Goal: Task Accomplishment & Management: Manage account settings

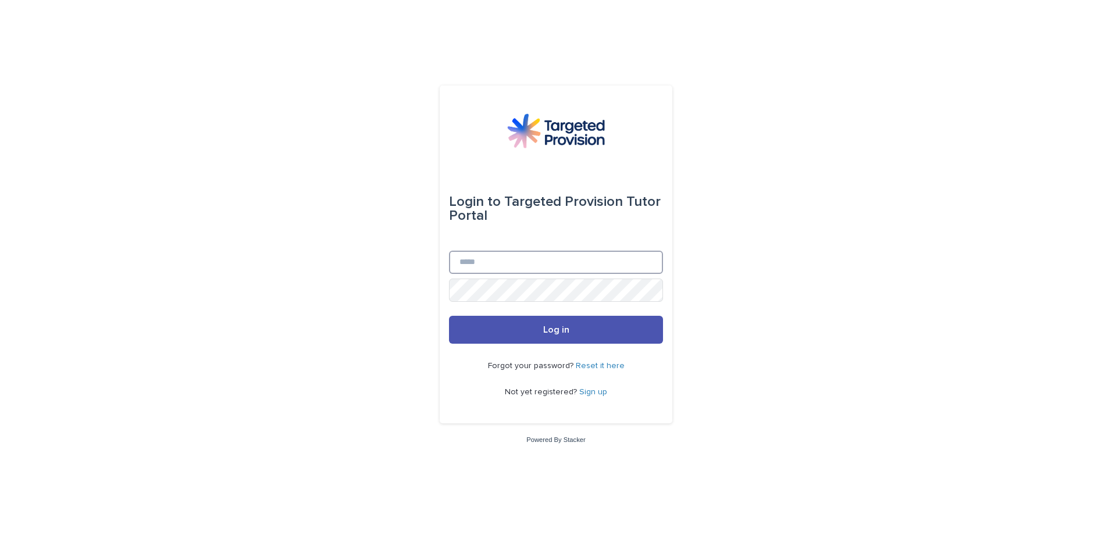
type input "**********"
click at [570, 331] on button "Log in" at bounding box center [556, 330] width 214 height 28
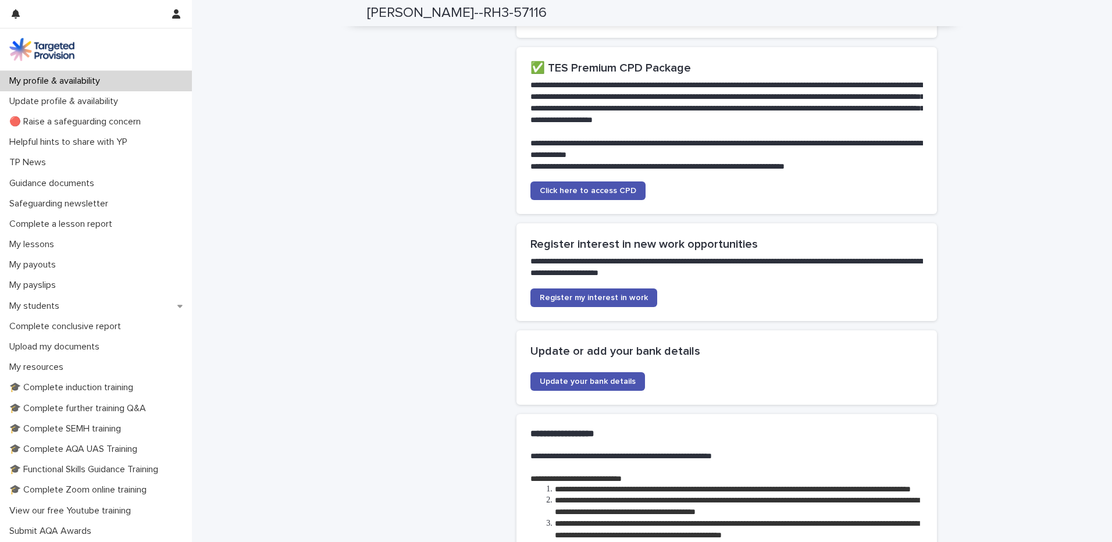
scroll to position [2326, 0]
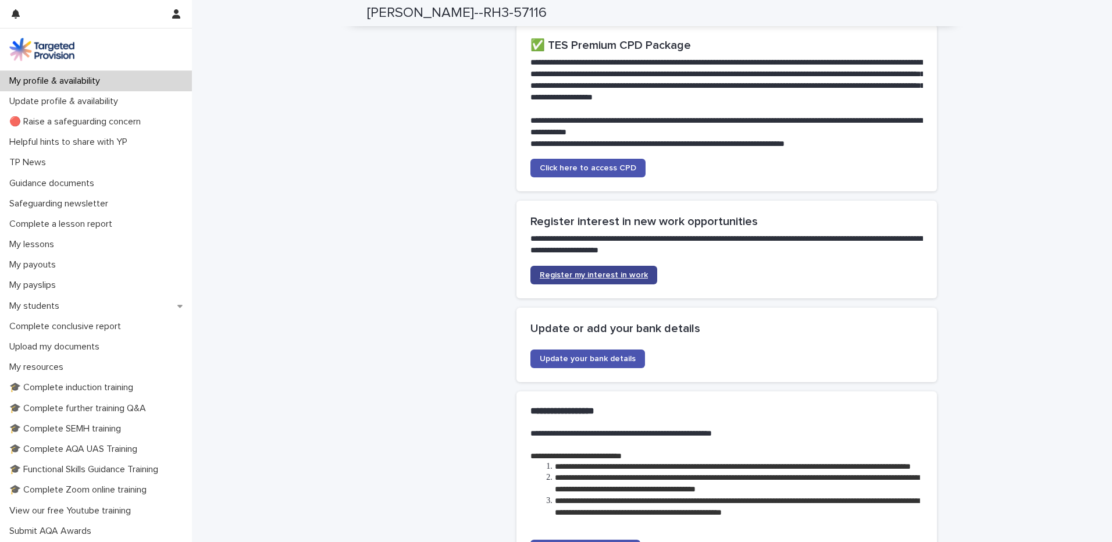
click at [602, 279] on span "Register my interest in work" at bounding box center [594, 275] width 108 height 8
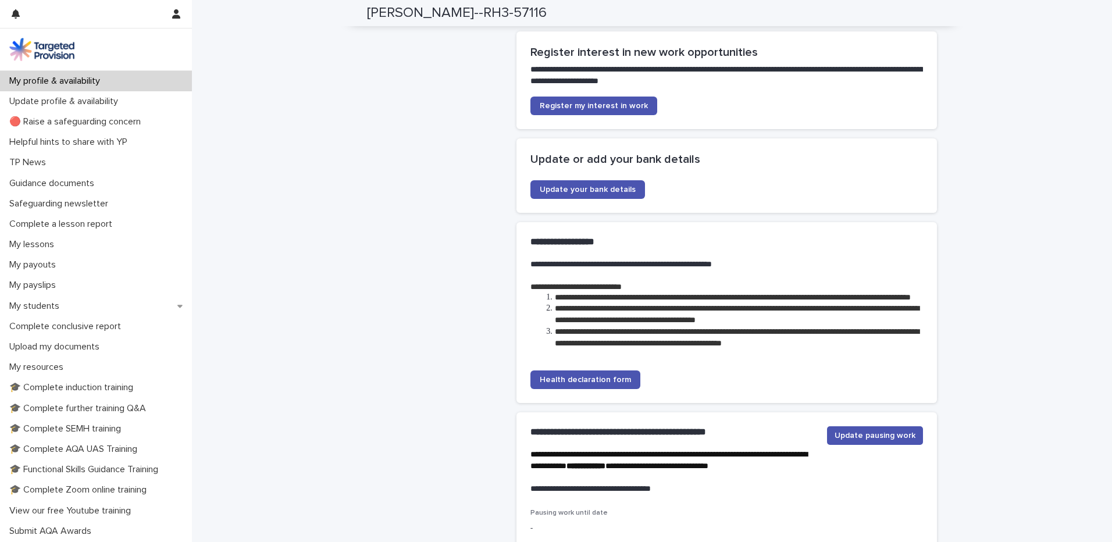
scroll to position [2500, 0]
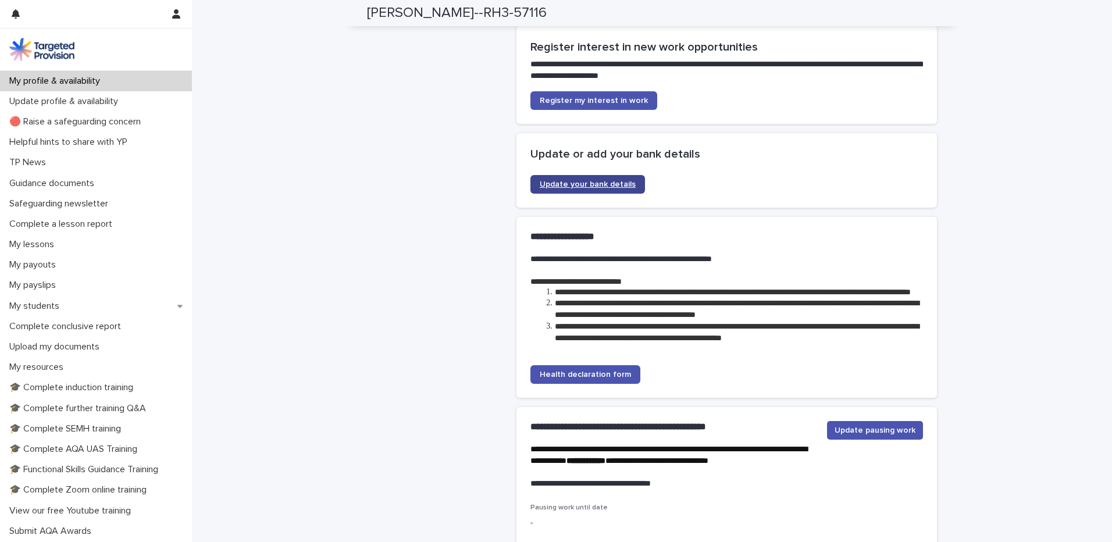
click at [577, 188] on span "Update your bank details" at bounding box center [588, 184] width 96 height 8
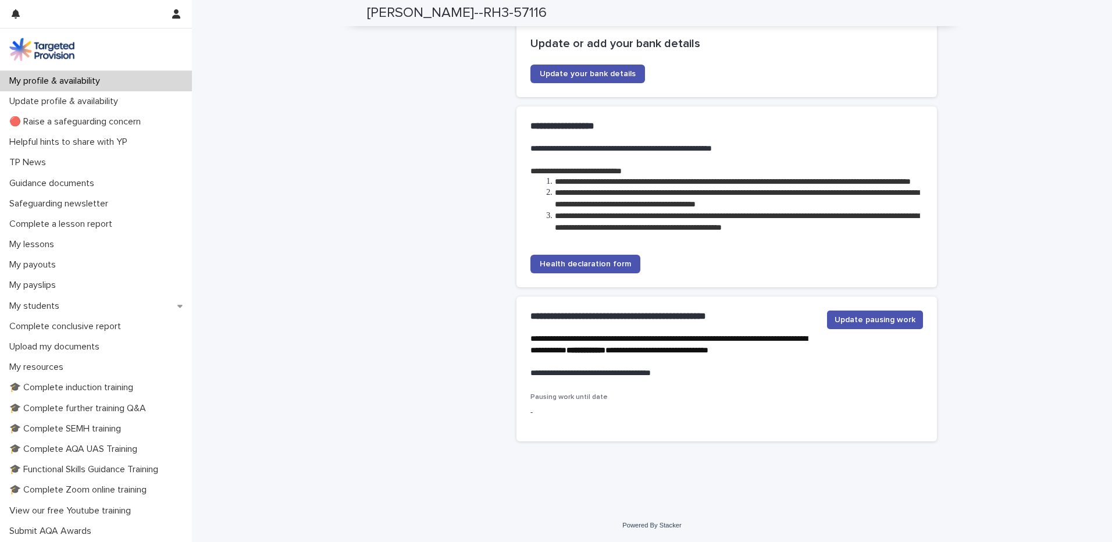
scroll to position [2634, 0]
